Goal: Download file/media

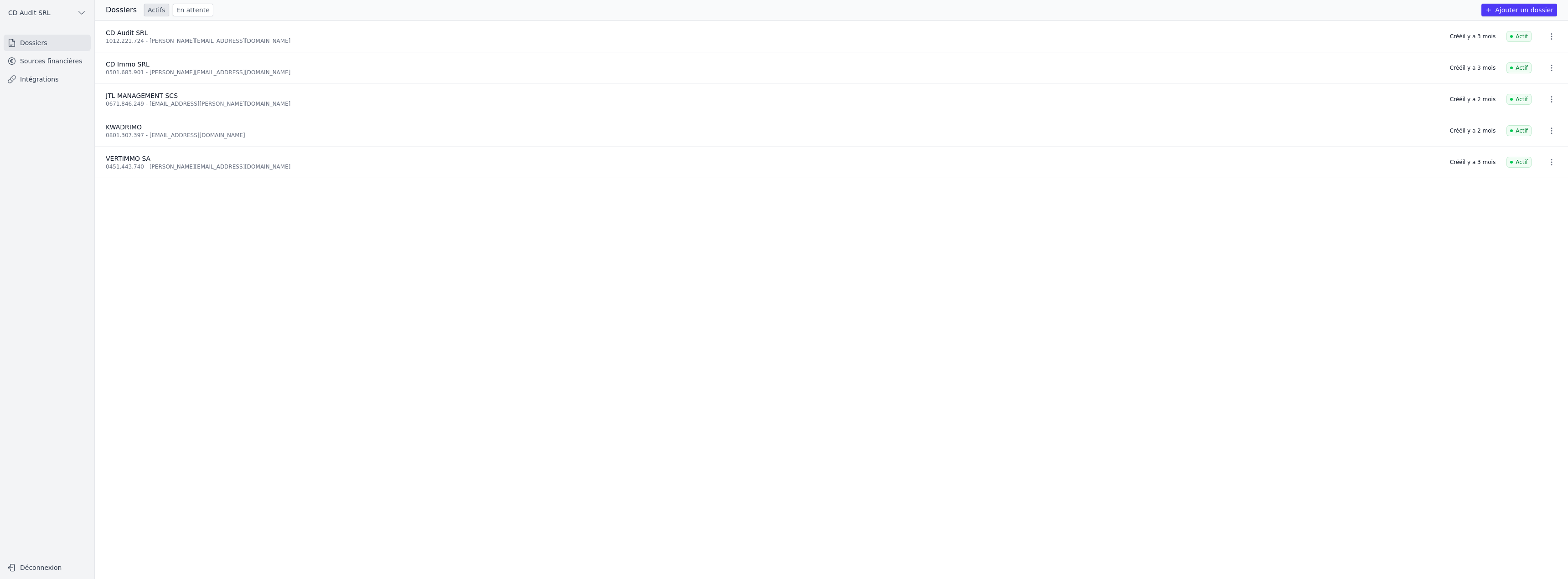
click at [68, 64] on link "Sources financières" at bounding box center [47, 61] width 87 height 16
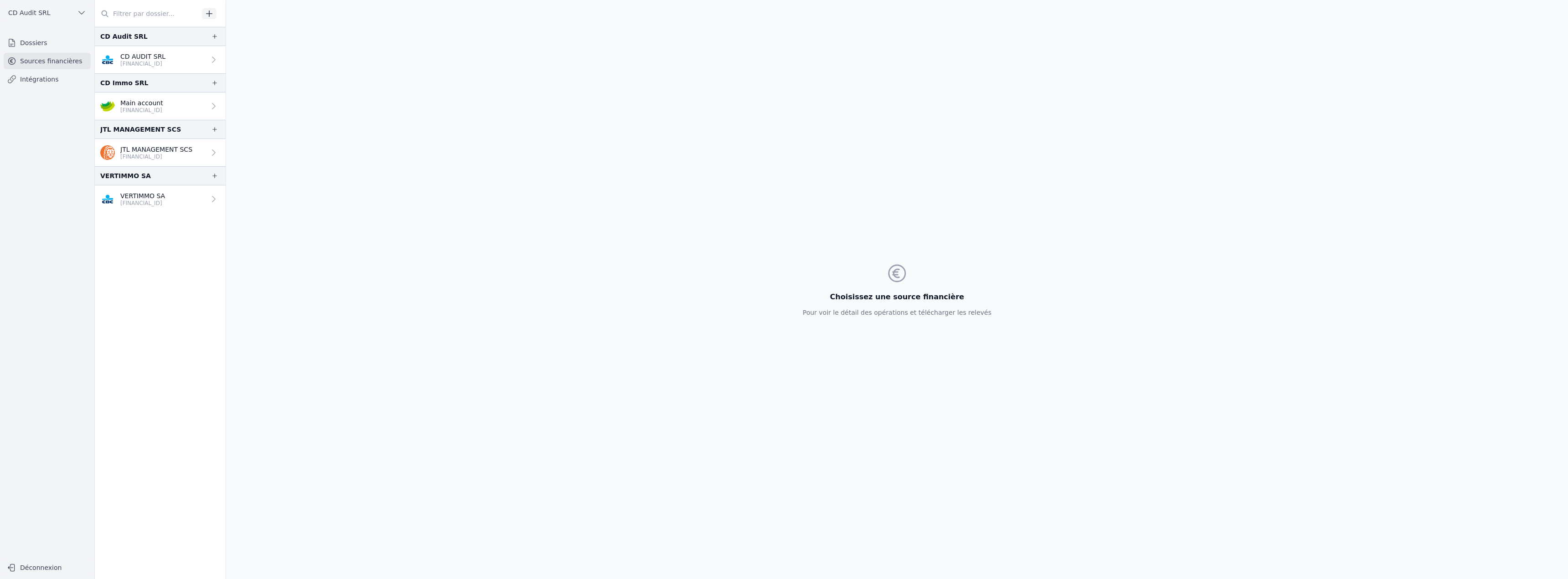
click at [188, 63] on link "CD AUDIT SRL [FINANCIAL_ID]" at bounding box center [160, 60] width 131 height 27
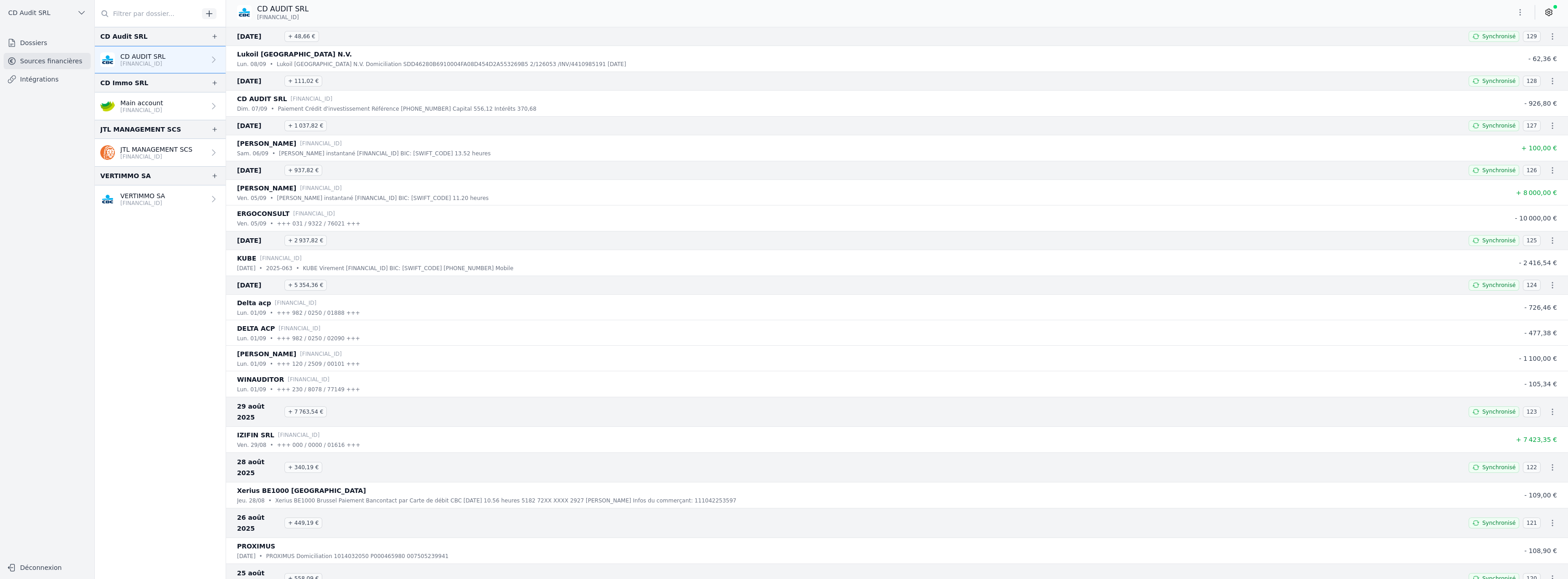
click at [1549, 35] on icon "button" at bounding box center [1552, 36] width 9 height 9
drag, startPoint x: 1535, startPoint y: 51, endPoint x: 1540, endPoint y: 66, distance: 15.8
click at [1535, 51] on link "Télécharger les CODA" at bounding box center [1522, 52] width 83 height 16
click at [1548, 81] on icon "button" at bounding box center [1552, 81] width 9 height 9
drag, startPoint x: 1539, startPoint y: 97, endPoint x: 1544, endPoint y: 105, distance: 9.4
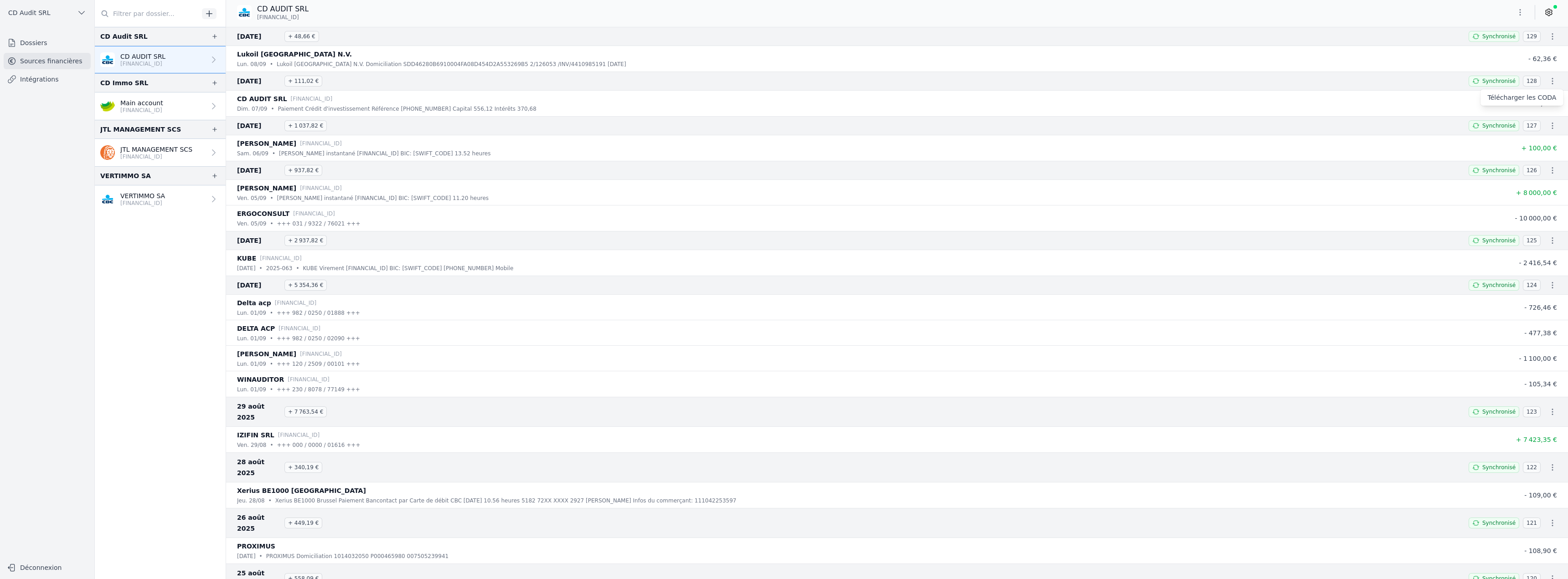
click at [1539, 97] on link "Télécharger les CODA" at bounding box center [1522, 97] width 83 height 16
click at [1548, 126] on icon "button" at bounding box center [1552, 125] width 9 height 9
click at [1541, 146] on link "Télécharger les CODA" at bounding box center [1522, 142] width 83 height 16
click at [1548, 170] on icon "button" at bounding box center [1552, 170] width 9 height 9
click at [1533, 188] on link "Télécharger les CODA" at bounding box center [1522, 187] width 83 height 16
